Goal: Obtain resource: Obtain resource

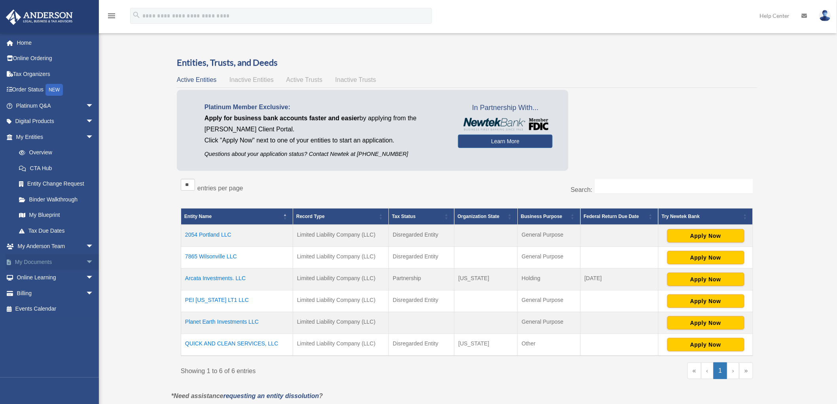
click at [86, 260] on span "arrow_drop_down" at bounding box center [94, 262] width 16 height 16
click at [29, 279] on link "Box" at bounding box center [58, 278] width 95 height 16
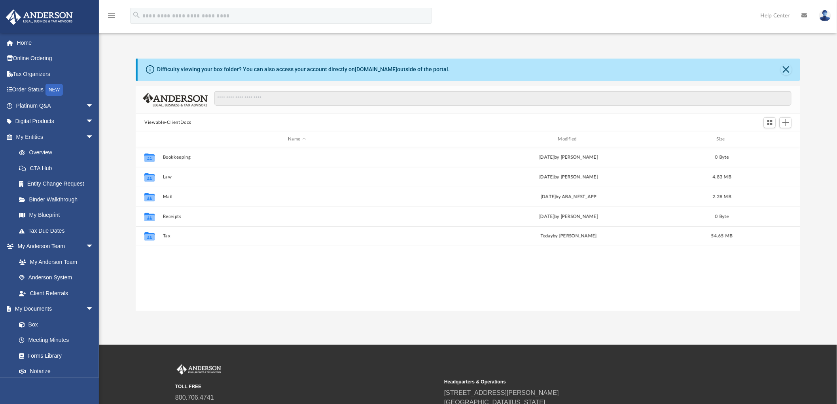
scroll to position [173, 658]
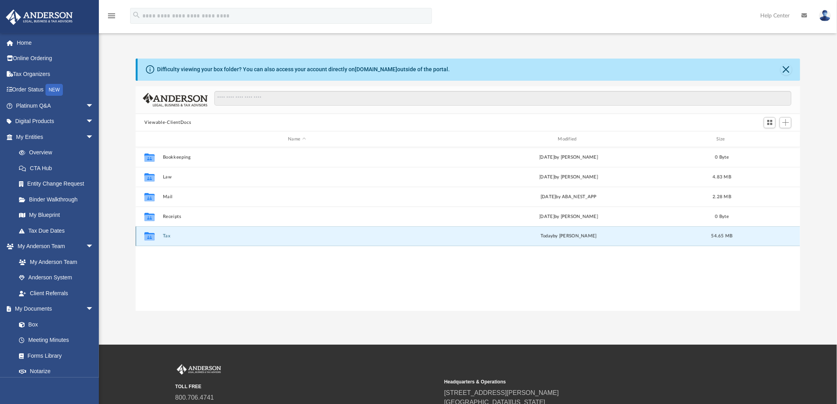
click at [168, 235] on button "Tax" at bounding box center [297, 236] width 268 height 5
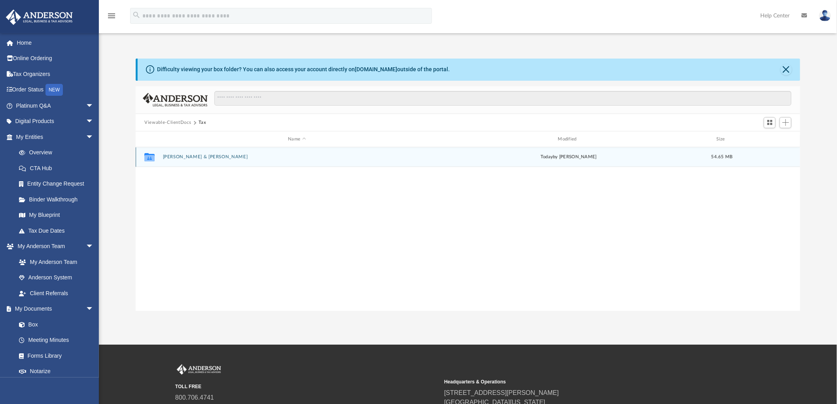
click at [213, 156] on button "[PERSON_NAME] & [PERSON_NAME]" at bounding box center [297, 157] width 268 height 5
click at [161, 157] on div "Collaborated Folder 2024 [DATE] by [PERSON_NAME] 54.65 MB" at bounding box center [468, 157] width 665 height 20
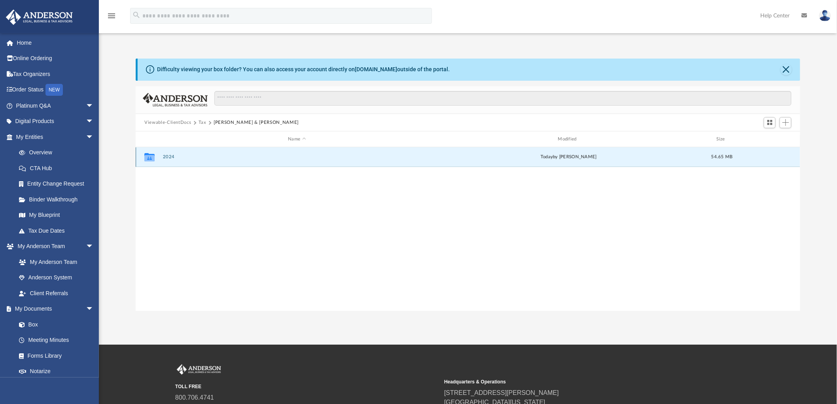
click at [170, 156] on button "2024" at bounding box center [297, 157] width 268 height 5
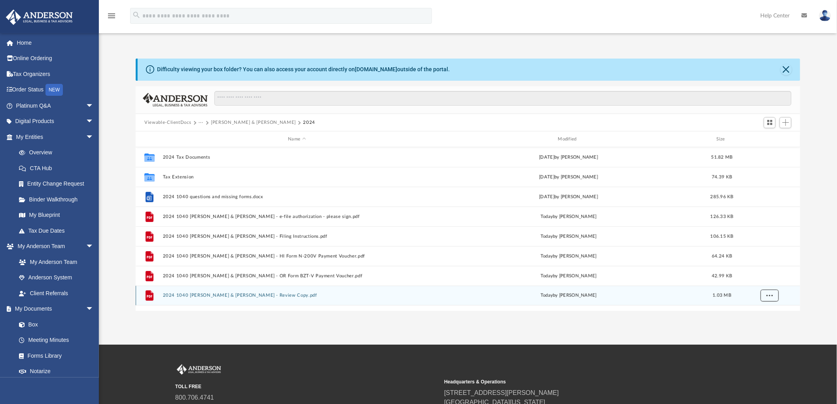
click at [770, 297] on span "More options" at bounding box center [770, 295] width 6 height 4
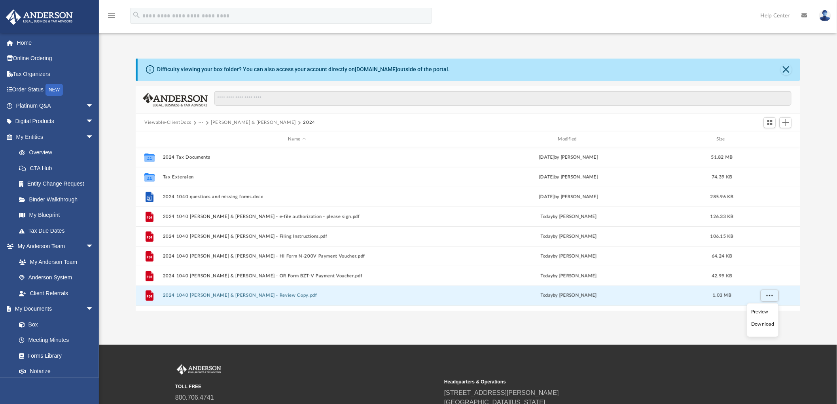
click at [762, 312] on li "Preview" at bounding box center [763, 312] width 23 height 8
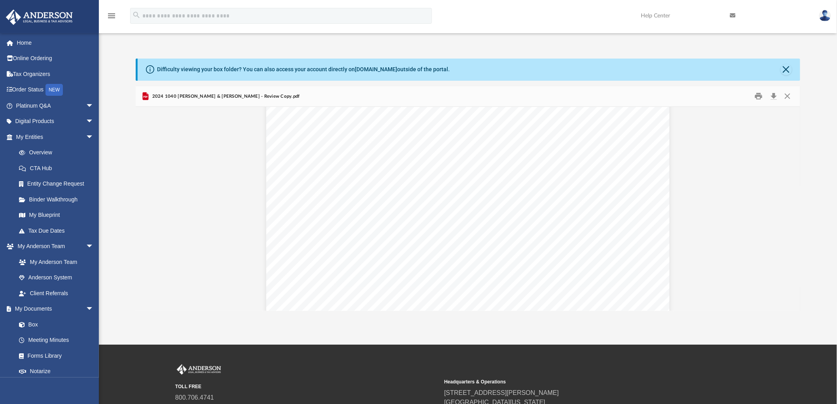
scroll to position [1187, 0]
click at [758, 97] on button "Print" at bounding box center [759, 96] width 16 height 12
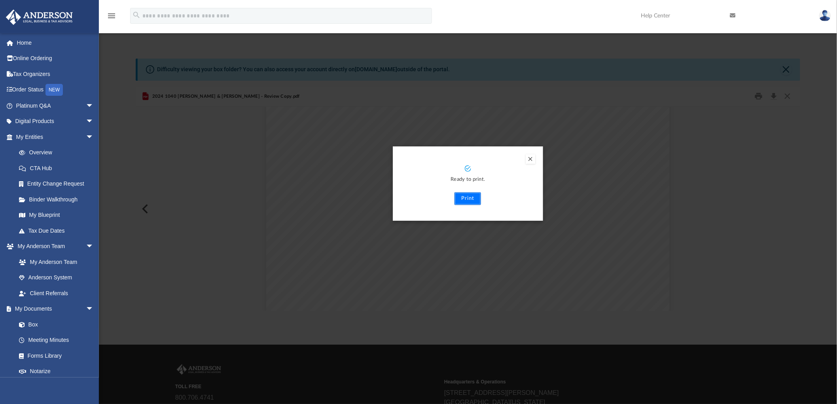
click at [473, 198] on button "Print" at bounding box center [468, 198] width 27 height 13
